Goal: Go to known website: Access a specific website the user already knows

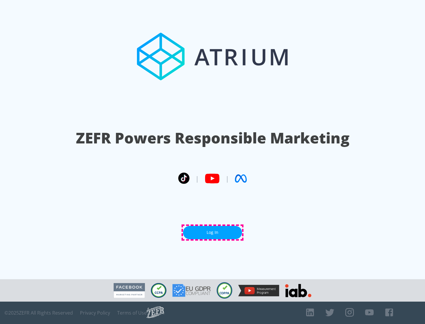
click at [212, 233] on link "Log In" at bounding box center [212, 232] width 59 height 13
